Goal: Task Accomplishment & Management: Use online tool/utility

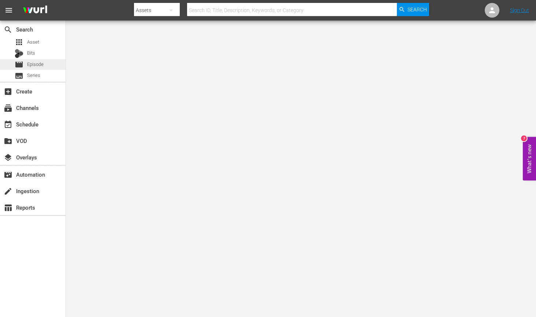
click at [48, 66] on div "movie Episode" at bounding box center [33, 64] width 66 height 10
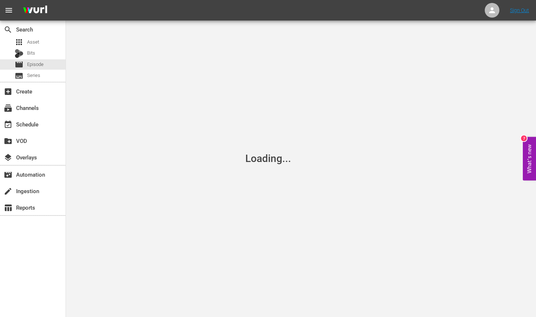
click at [248, 86] on div "Loading..." at bounding box center [268, 158] width 536 height 317
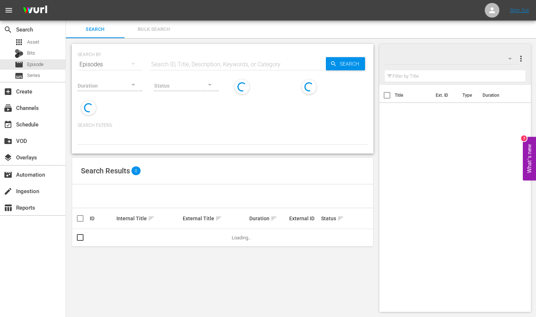
click at [196, 52] on div "SEARCH BY Search By Episodes Search ID, Title, Description, Keywords, or Catego…" at bounding box center [223, 60] width 290 height 26
click at [188, 64] on input "text" at bounding box center [237, 65] width 176 height 18
type input "ㅅ"
type input "Tayo Generic"
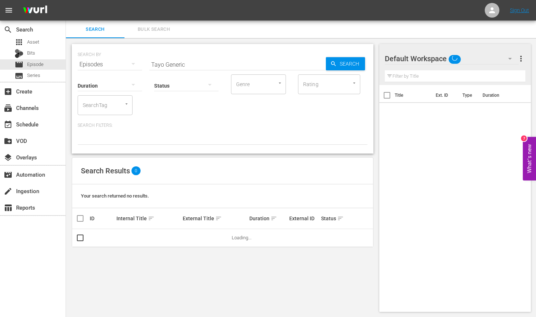
click at [258, 161] on div "Search Results 0" at bounding box center [222, 170] width 301 height 27
click at [200, 64] on input "Tayo Generic" at bounding box center [237, 65] width 176 height 18
click at [228, 162] on div "Search Results 0" at bounding box center [222, 170] width 301 height 27
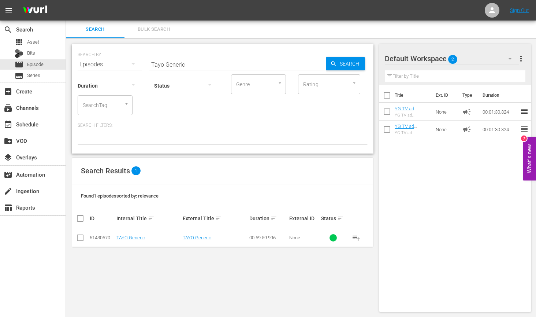
click at [178, 83] on div at bounding box center [186, 85] width 64 height 21
click at [195, 61] on div "Ready to Schedule Not Ready to Schedule" at bounding box center [268, 158] width 536 height 317
click at [191, 64] on input "Tayo Generic" at bounding box center [237, 65] width 176 height 18
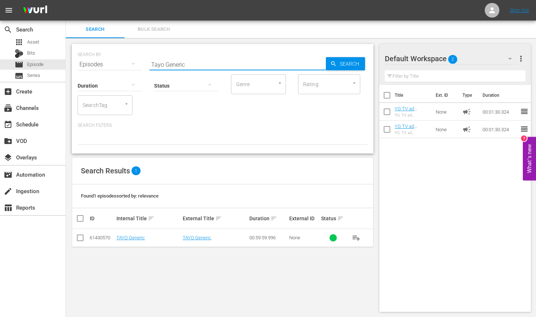
click at [191, 64] on input "Tayo Generic" at bounding box center [237, 65] width 176 height 18
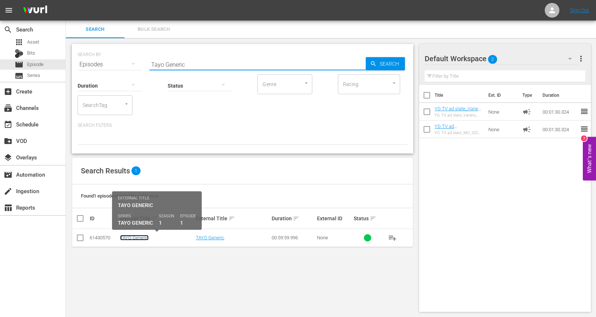
click at [144, 235] on link "TAYO Generic" at bounding box center [134, 237] width 29 height 5
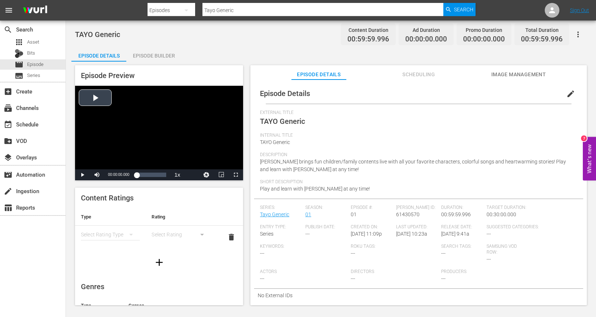
click at [178, 134] on div "Video Player" at bounding box center [159, 127] width 168 height 83
click at [146, 175] on div "Loaded : 0.33% 00:19:15.554 [PERSON_NAME] Logo 1 hr 00:00:01.748" at bounding box center [152, 174] width 30 height 7
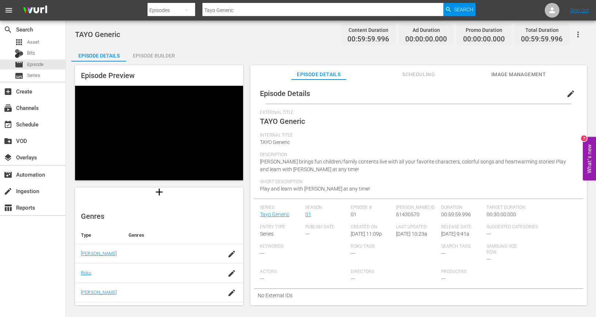
scroll to position [145, 0]
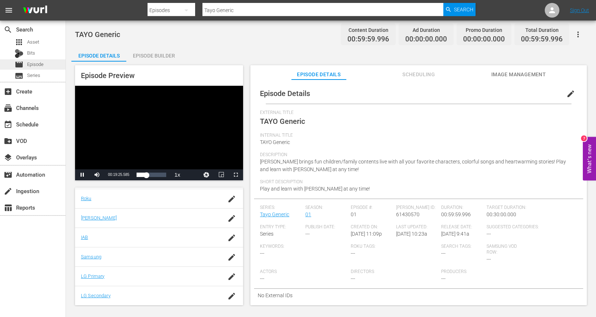
click at [39, 62] on span "Episode" at bounding box center [35, 64] width 16 height 7
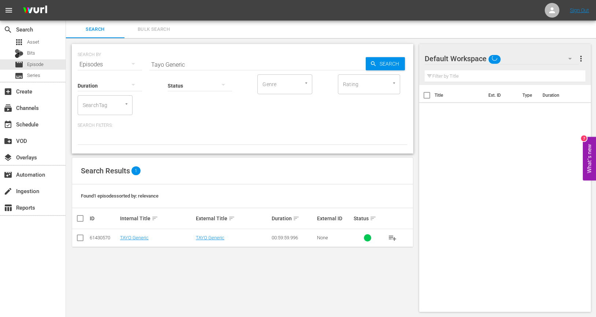
click at [108, 106] on input "SearchTag" at bounding box center [95, 104] width 28 height 13
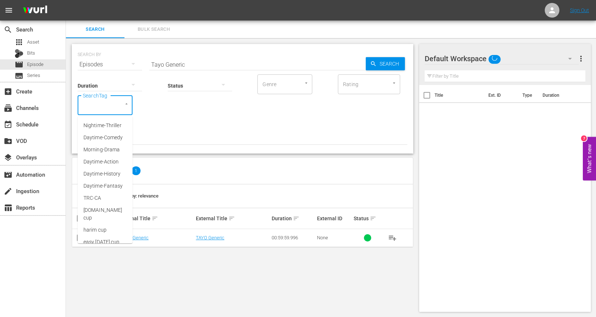
click at [234, 111] on div "Duration Status Genre Genre Rating Rating SearchTag SearchTag" at bounding box center [243, 94] width 330 height 42
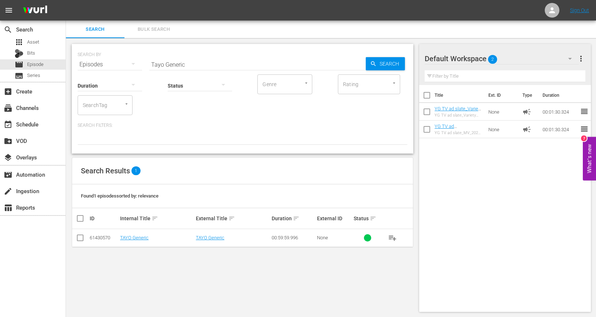
click at [208, 60] on input "Tayo Generic" at bounding box center [257, 65] width 216 height 18
click at [209, 60] on input "Tayo Generic" at bounding box center [257, 65] width 216 height 18
paste input "US-56777576"
click at [132, 65] on icon "button" at bounding box center [133, 63] width 9 height 9
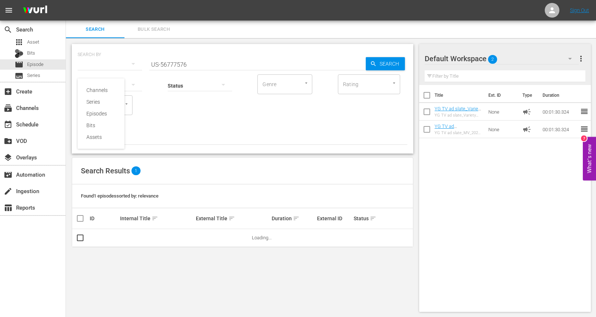
click at [200, 129] on div "Channels Series Episodes Bits Assets" at bounding box center [298, 158] width 596 height 317
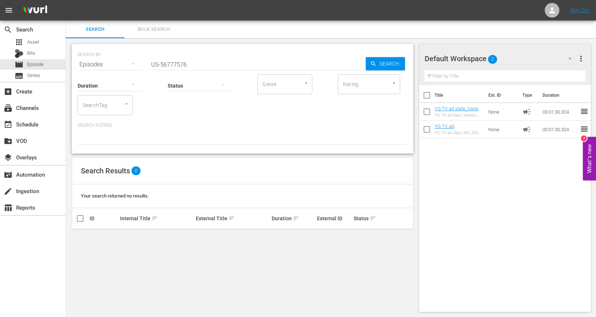
click at [164, 64] on input "US-56777576" at bounding box center [257, 65] width 216 height 18
click at [123, 106] on div at bounding box center [122, 104] width 13 height 8
drag, startPoint x: 203, startPoint y: 107, endPoint x: 196, endPoint y: 104, distance: 7.5
click at [203, 107] on div "Duration Status Genre Genre Rating Rating SearchTag SearchTag" at bounding box center [243, 94] width 330 height 42
click at [153, 64] on input "US-56777576" at bounding box center [257, 65] width 216 height 18
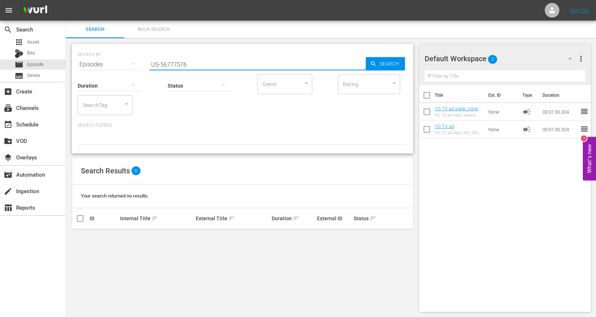
click at [123, 61] on div "SEARCH BY Search By Episodes Search ID, Title, Description, Keywords, or Catego…" at bounding box center [243, 60] width 330 height 26
type input "56777576"
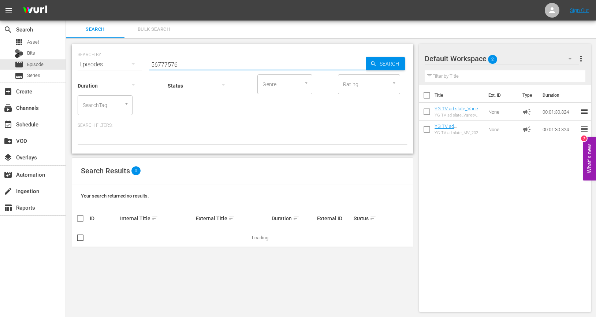
click at [319, 63] on input "56777576" at bounding box center [257, 65] width 216 height 18
drag, startPoint x: 269, startPoint y: 66, endPoint x: 114, endPoint y: 60, distance: 154.6
click at [122, 60] on div "SEARCH BY Search By Episodes Search ID, Title, Description, Keywords, or Catego…" at bounding box center [243, 60] width 330 height 26
click at [109, 63] on div "Episodes" at bounding box center [110, 64] width 64 height 21
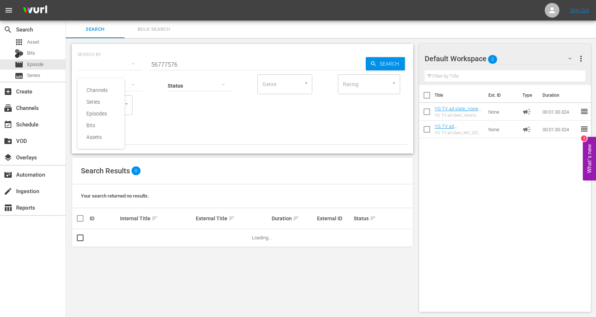
drag, startPoint x: 159, startPoint y: 134, endPoint x: 143, endPoint y: 133, distance: 16.5
click at [159, 134] on div "Channels Series Episodes Bits Assets" at bounding box center [298, 158] width 596 height 317
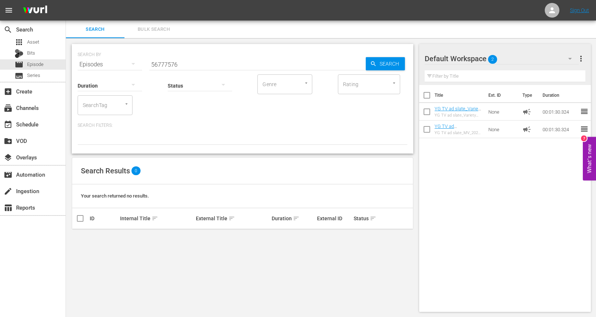
click at [166, 64] on input "56777576" at bounding box center [257, 65] width 216 height 18
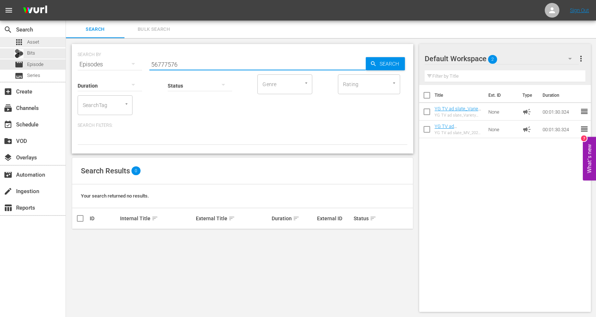
click at [48, 41] on div "apps Asset" at bounding box center [33, 42] width 66 height 10
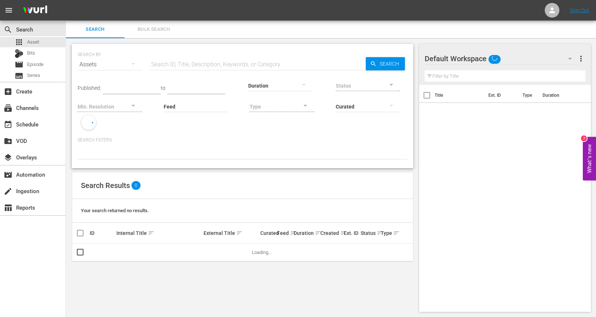
click at [180, 64] on input "text" at bounding box center [257, 65] width 216 height 18
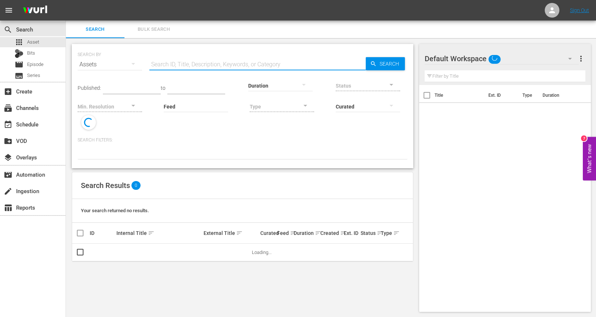
paste input "56777576"
type input "56777576"
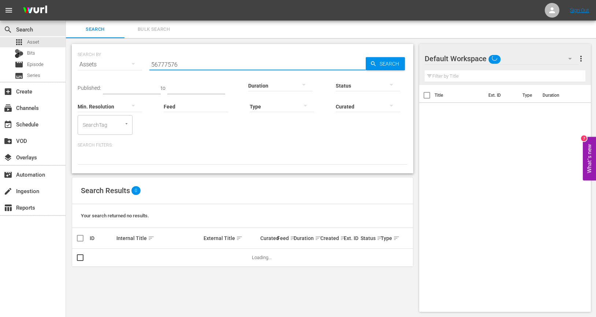
click at [179, 62] on input "56777576" at bounding box center [257, 65] width 216 height 18
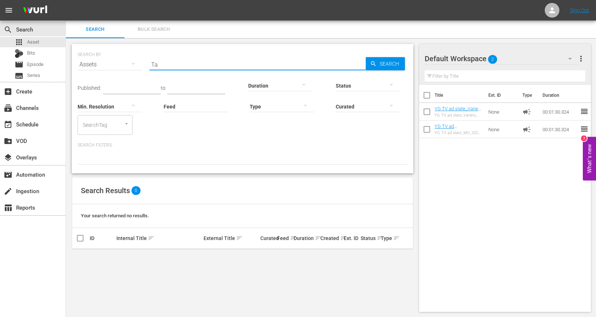
type input "T"
paste input "56777576"
type input "56777576"
click at [182, 66] on input "56777576" at bounding box center [257, 65] width 216 height 18
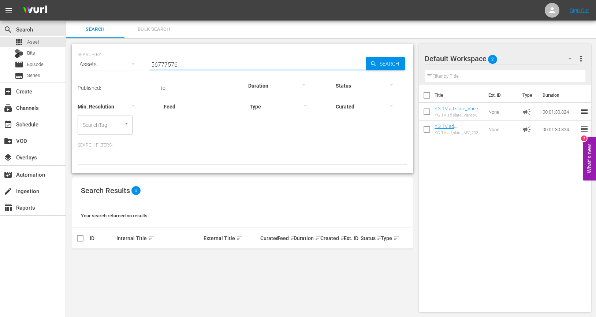
click at [182, 66] on input "56777576" at bounding box center [257, 65] width 216 height 18
click at [219, 149] on div "Search Filters:" at bounding box center [243, 153] width 330 height 22
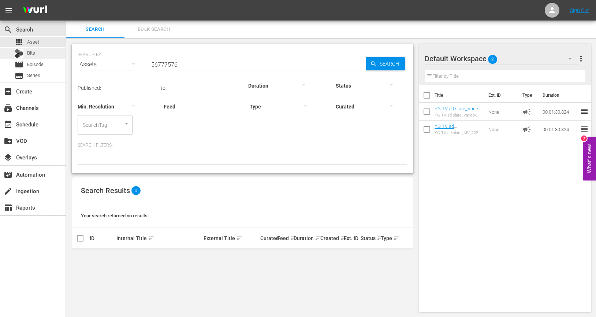
click at [42, 53] on div "Bits" at bounding box center [33, 53] width 66 height 10
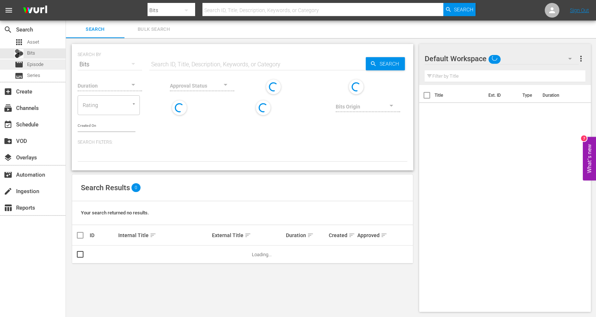
click at [39, 68] on span "Episode" at bounding box center [35, 64] width 16 height 7
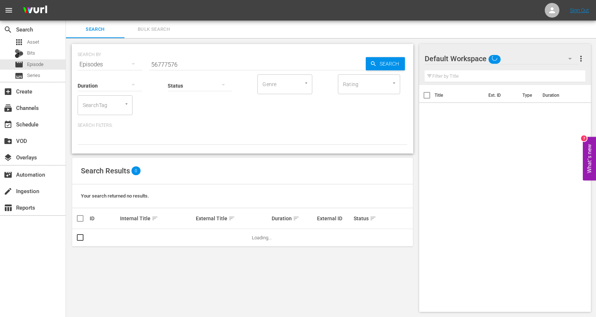
click at [195, 61] on input "56777576" at bounding box center [257, 65] width 216 height 18
drag, startPoint x: 195, startPoint y: 61, endPoint x: 115, endPoint y: 61, distance: 79.4
click at [194, 61] on input "56777576" at bounding box center [257, 65] width 216 height 18
click at [81, 63] on div "Episodes" at bounding box center [110, 64] width 64 height 21
click at [98, 132] on div "Assets" at bounding box center [100, 137] width 29 height 12
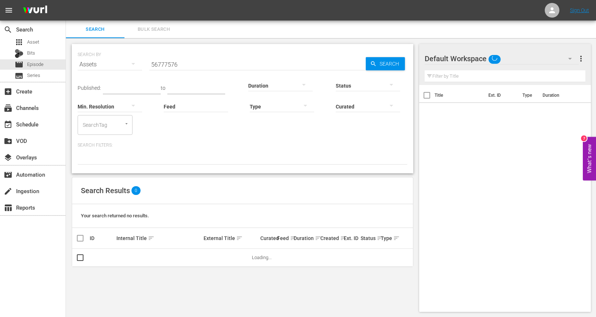
click at [175, 66] on input "56777576" at bounding box center [257, 65] width 216 height 18
paste input "text"
click at [175, 62] on input "56777576" at bounding box center [257, 65] width 216 height 18
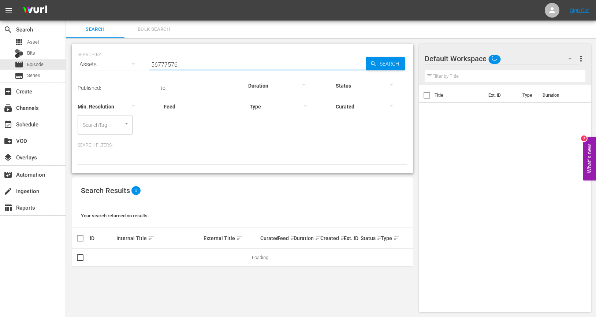
click at [175, 62] on input "56777576" at bounding box center [257, 65] width 216 height 18
click at [101, 65] on div "Assets" at bounding box center [110, 64] width 64 height 21
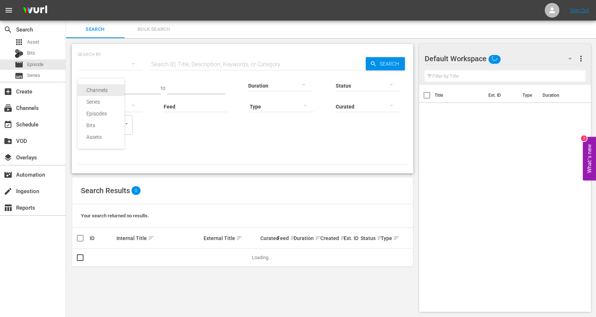
click at [96, 87] on div "Channels" at bounding box center [100, 90] width 29 height 12
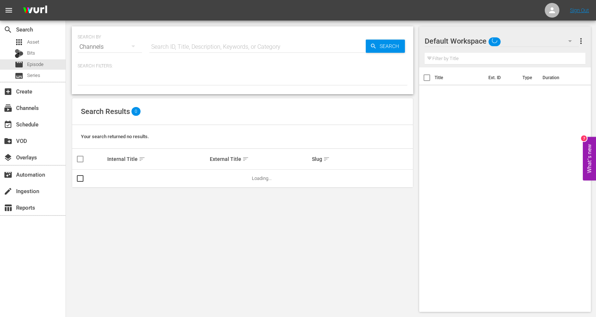
click at [174, 45] on input "text" at bounding box center [257, 47] width 216 height 18
paste input "56777576"
click at [174, 64] on p "Search Filters:" at bounding box center [243, 66] width 330 height 6
click at [371, 41] on div "Search" at bounding box center [385, 46] width 39 height 13
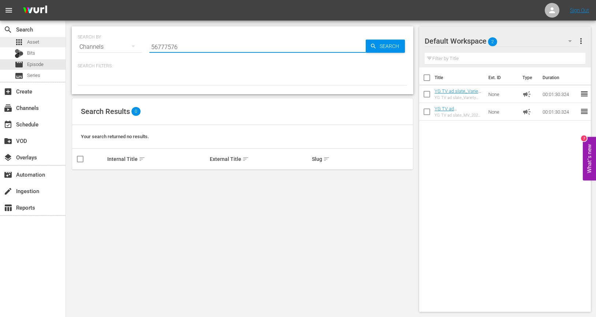
drag, startPoint x: 192, startPoint y: 49, endPoint x: 63, endPoint y: 44, distance: 129.0
click at [66, 0] on div "search Search apps Asset Bits movie Episode subtitles Series add_box Create sub…" at bounding box center [331, 0] width 530 height 0
click at [98, 46] on div "Channels" at bounding box center [110, 47] width 64 height 21
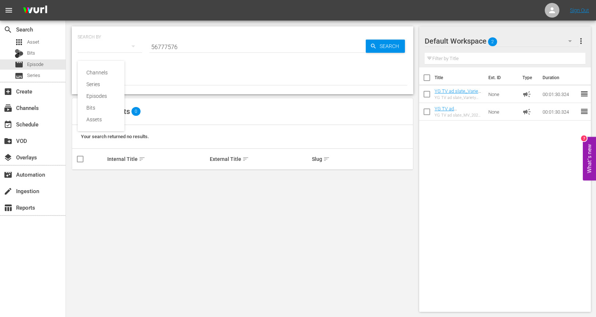
drag, startPoint x: 157, startPoint y: 67, endPoint x: 22, endPoint y: 68, distance: 135.5
click at [157, 67] on div "Channels Series Episodes Bits Assets" at bounding box center [298, 158] width 596 height 317
click at [8, 67] on div "Channels Series Episodes Bits Assets" at bounding box center [298, 158] width 596 height 317
drag, startPoint x: 34, startPoint y: 63, endPoint x: 114, endPoint y: 43, distance: 82.2
click at [35, 63] on span "Episode" at bounding box center [35, 64] width 16 height 7
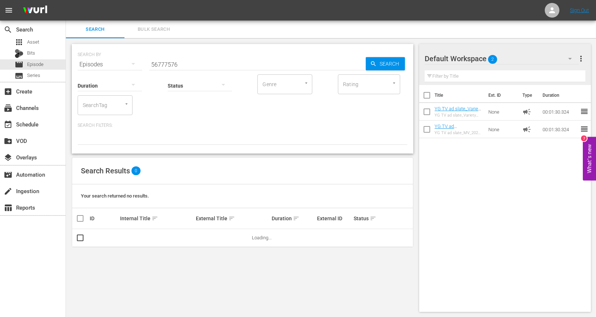
click at [126, 41] on div "SEARCH BY Search By Episodes Search ID, Title, Description, Keywords, or Catego…" at bounding box center [242, 177] width 353 height 279
click at [124, 57] on div "Episodes" at bounding box center [110, 64] width 64 height 21
click at [200, 59] on div "Channels Series Episodes Bits Assets" at bounding box center [298, 158] width 596 height 317
click at [193, 64] on div "Channels Series Episodes Bits Assets" at bounding box center [298, 158] width 596 height 317
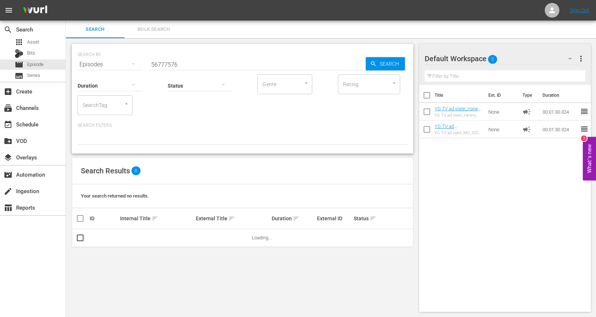
click at [193, 64] on input "56777576" at bounding box center [257, 65] width 216 height 18
click at [190, 64] on input "56777576" at bounding box center [257, 65] width 216 height 18
type input "ㅆ"
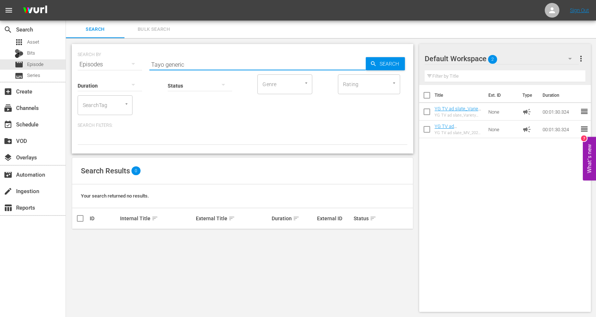
type input "Tayo generic"
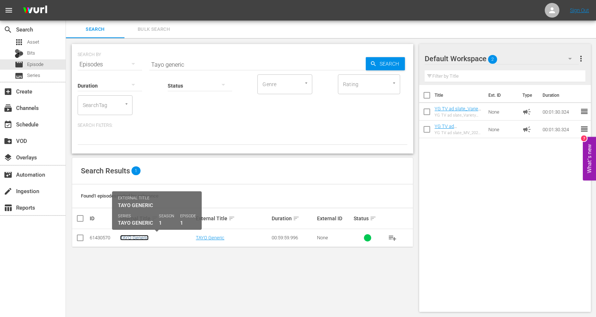
click at [145, 238] on link "TAYO Generic" at bounding box center [134, 237] width 29 height 5
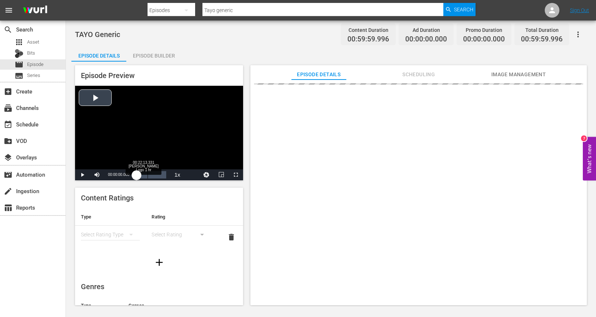
click at [153, 174] on div "Loaded : 0.16% 00:22:13.331 [PERSON_NAME] Logo 1 hr 00:00:00.000" at bounding box center [152, 174] width 30 height 7
click at [135, 147] on div "Video Player" at bounding box center [159, 127] width 168 height 83
click at [146, 175] on div "Loaded : 0.00% 00:19:15.554 [PERSON_NAME] Logo 1 hr 00:34:04.442" at bounding box center [152, 174] width 30 height 7
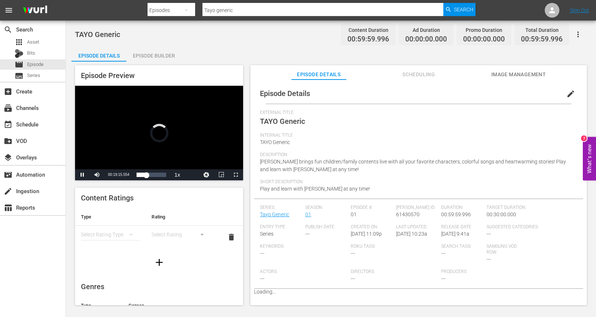
click at [149, 149] on div "Video Player" at bounding box center [159, 127] width 168 height 83
click at [152, 154] on div "Video Player" at bounding box center [159, 127] width 168 height 83
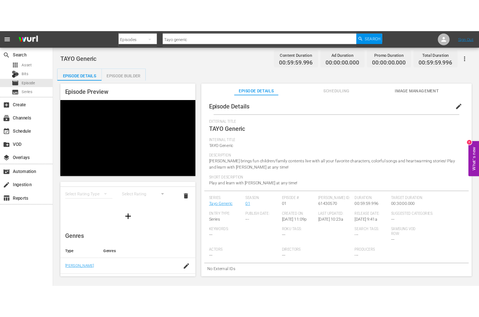
scroll to position [145, 0]
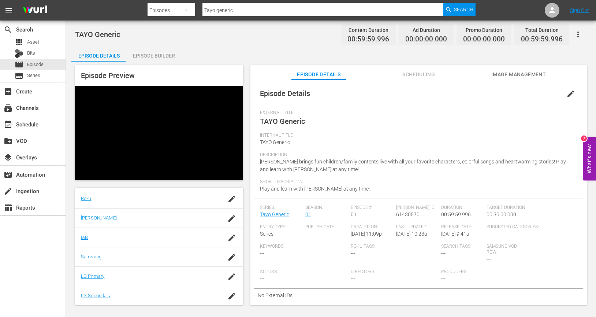
click at [495, 75] on span "Image Management" at bounding box center [518, 74] width 55 height 9
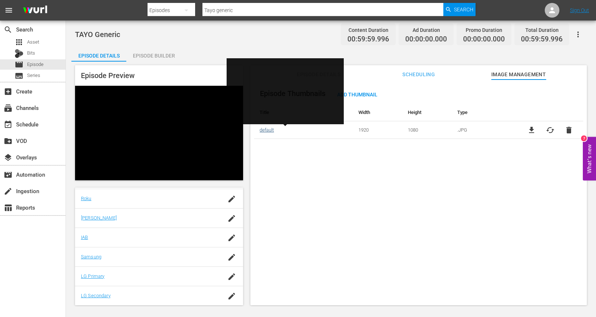
click at [266, 131] on link "default" at bounding box center [267, 129] width 14 height 5
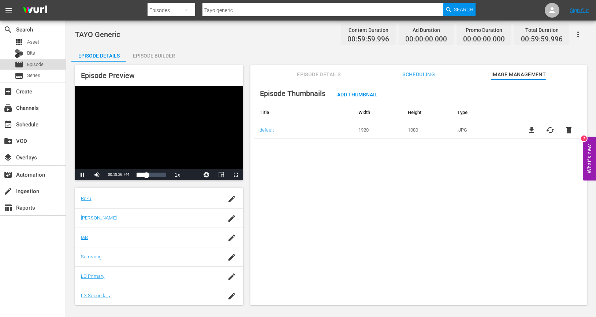
click at [43, 65] on span "Episode" at bounding box center [35, 64] width 16 height 7
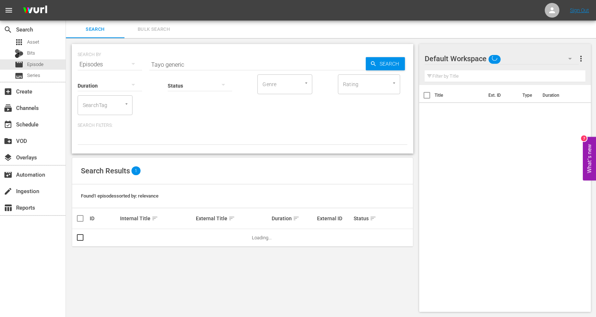
click at [141, 263] on div "SEARCH BY Search By Episodes Search ID, Title, Description, Keywords, or Catego…" at bounding box center [242, 177] width 353 height 279
click at [103, 239] on div "61430570" at bounding box center [104, 237] width 28 height 5
copy div "61430570"
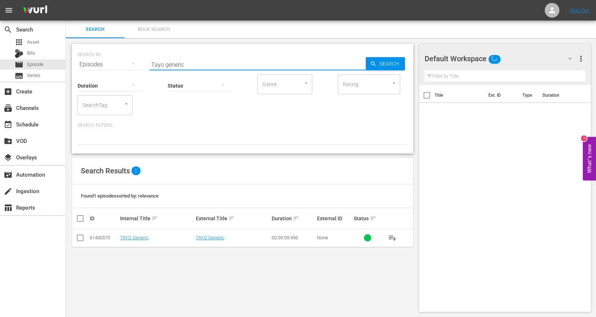
drag, startPoint x: 191, startPoint y: 63, endPoint x: 141, endPoint y: 58, distance: 49.7
click at [145, 59] on div "SEARCH BY Search By Episodes Search ID, Title, Description, Keywords, or Catego…" at bounding box center [243, 60] width 330 height 26
paste input "61430570"
type input "61430570"
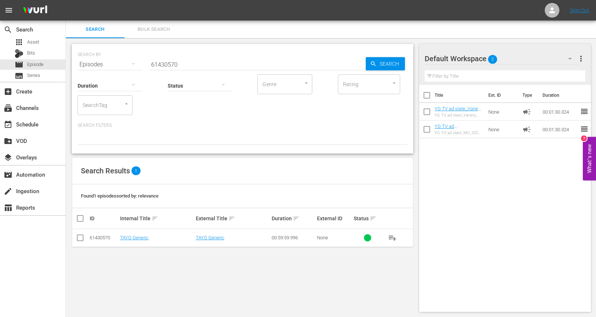
click at [101, 235] on div "61430570" at bounding box center [104, 237] width 28 height 5
copy div "61430570"
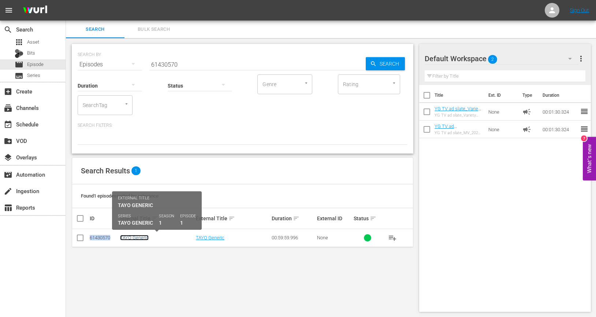
click at [135, 239] on link "TAYO Generic" at bounding box center [134, 237] width 29 height 5
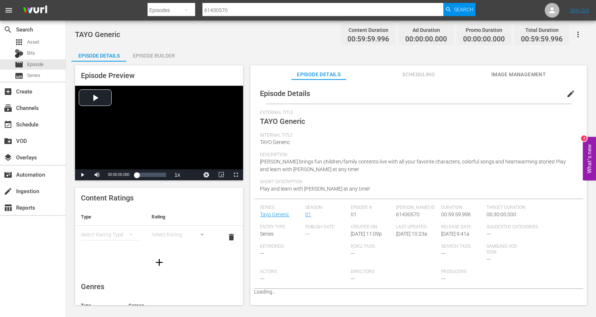
click at [404, 212] on span "61430570" at bounding box center [407, 214] width 23 height 6
copy span "61430570"
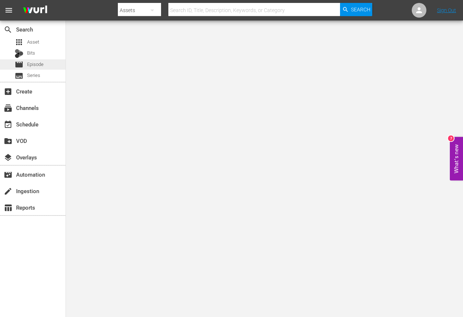
click at [34, 68] on div "movie Episode" at bounding box center [29, 64] width 29 height 10
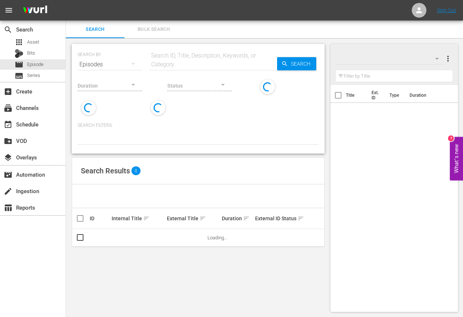
click at [175, 60] on input "text" at bounding box center [213, 65] width 128 height 18
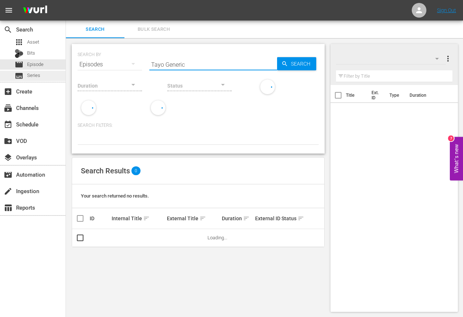
type input "Tayo Generic"
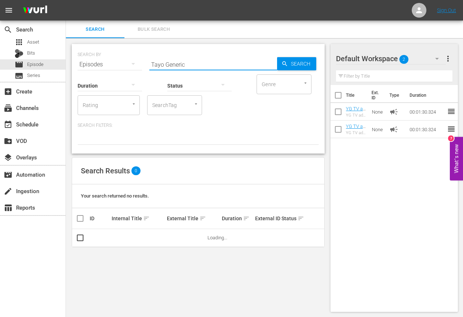
click at [198, 64] on input "Tayo Generic" at bounding box center [213, 65] width 128 height 18
click at [167, 76] on div at bounding box center [199, 85] width 64 height 21
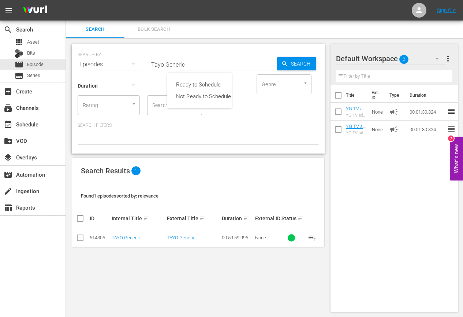
drag, startPoint x: 188, startPoint y: 265, endPoint x: 181, endPoint y: 261, distance: 7.9
click at [188, 265] on div "Ready to Schedule Not Ready to Schedule" at bounding box center [231, 158] width 463 height 317
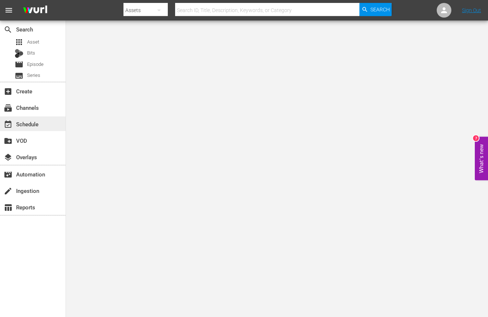
click at [34, 126] on div "event_available Schedule" at bounding box center [20, 123] width 41 height 7
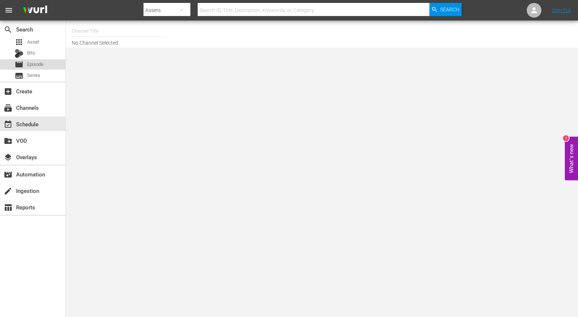
click at [31, 64] on span "Episode" at bounding box center [35, 64] width 16 height 7
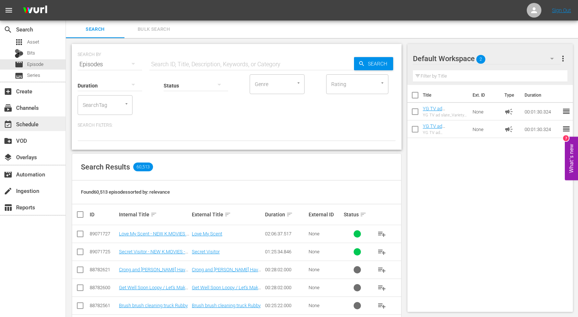
click at [42, 122] on div "event_available Schedule" at bounding box center [33, 123] width 66 height 15
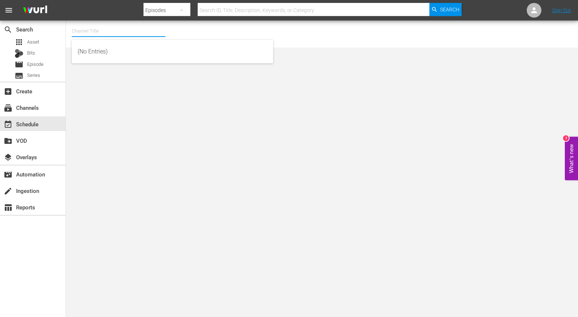
click at [101, 32] on input "text" at bounding box center [119, 31] width 94 height 18
type input "ㅛ"
click at [101, 31] on input "YG" at bounding box center [119, 31] width 94 height 18
click at [93, 34] on input "YG" at bounding box center [119, 31] width 94 height 18
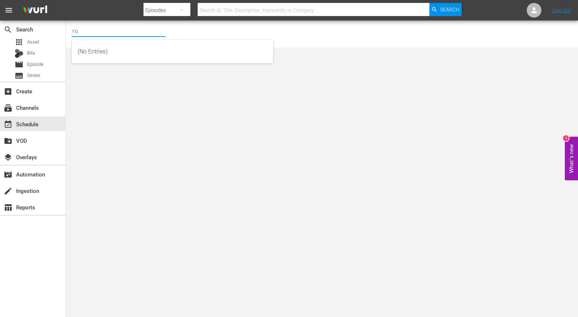
click at [93, 33] on input "YG" at bounding box center [119, 31] width 94 height 18
click at [109, 33] on input "YG" at bounding box center [119, 31] width 94 height 18
click at [108, 27] on input "YG" at bounding box center [119, 31] width 94 height 18
click at [106, 30] on input "YG" at bounding box center [119, 31] width 94 height 18
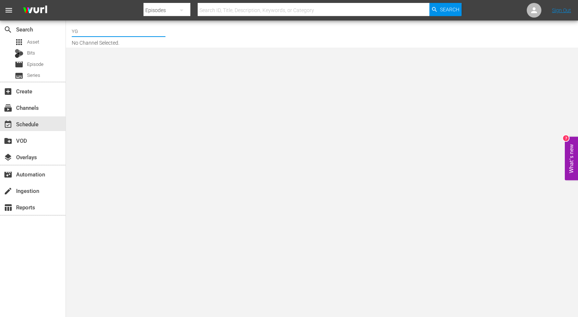
click at [104, 33] on input "YG" at bounding box center [119, 31] width 94 height 18
click at [100, 34] on input "YG" at bounding box center [119, 31] width 94 height 18
click at [89, 35] on input "YG" at bounding box center [119, 31] width 94 height 18
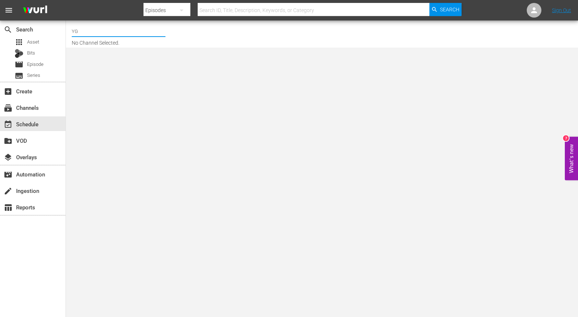
click at [89, 35] on input "YG" at bounding box center [119, 31] width 94 height 18
click at [97, 33] on input "YG" at bounding box center [119, 31] width 94 height 18
click at [106, 47] on div "YG TV (900 - newidco_ygtv_1)" at bounding box center [173, 52] width 190 height 18
type input "YG TV (900 - newidco_ygtv_1)"
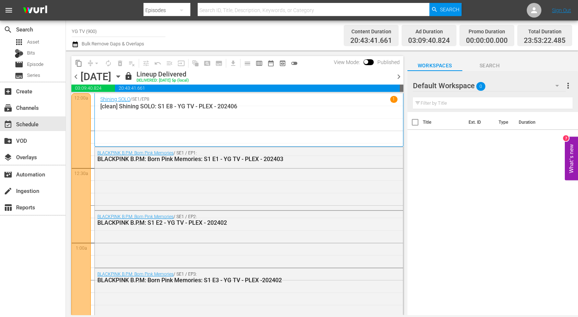
click at [399, 72] on span "chevron_right" at bounding box center [398, 76] width 9 height 9
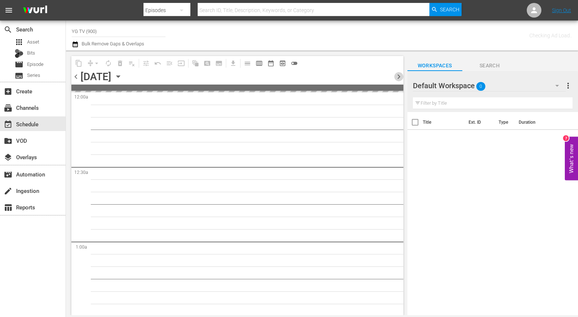
click at [399, 72] on span "chevron_right" at bounding box center [398, 76] width 9 height 9
click at [77, 73] on span "chevron_left" at bounding box center [75, 76] width 9 height 9
click at [487, 87] on div "Default Workspace 0" at bounding box center [489, 85] width 153 height 21
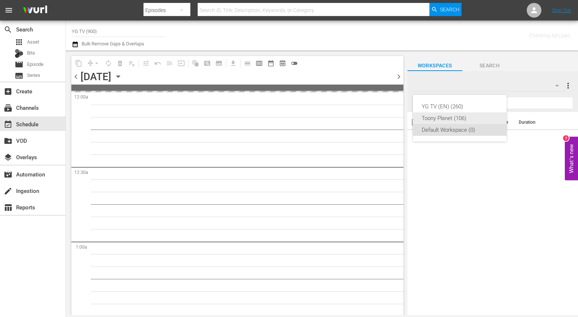
click at [459, 120] on div "Toony Planet (106)" at bounding box center [460, 118] width 76 height 12
